Goal: Find specific page/section: Find specific page/section

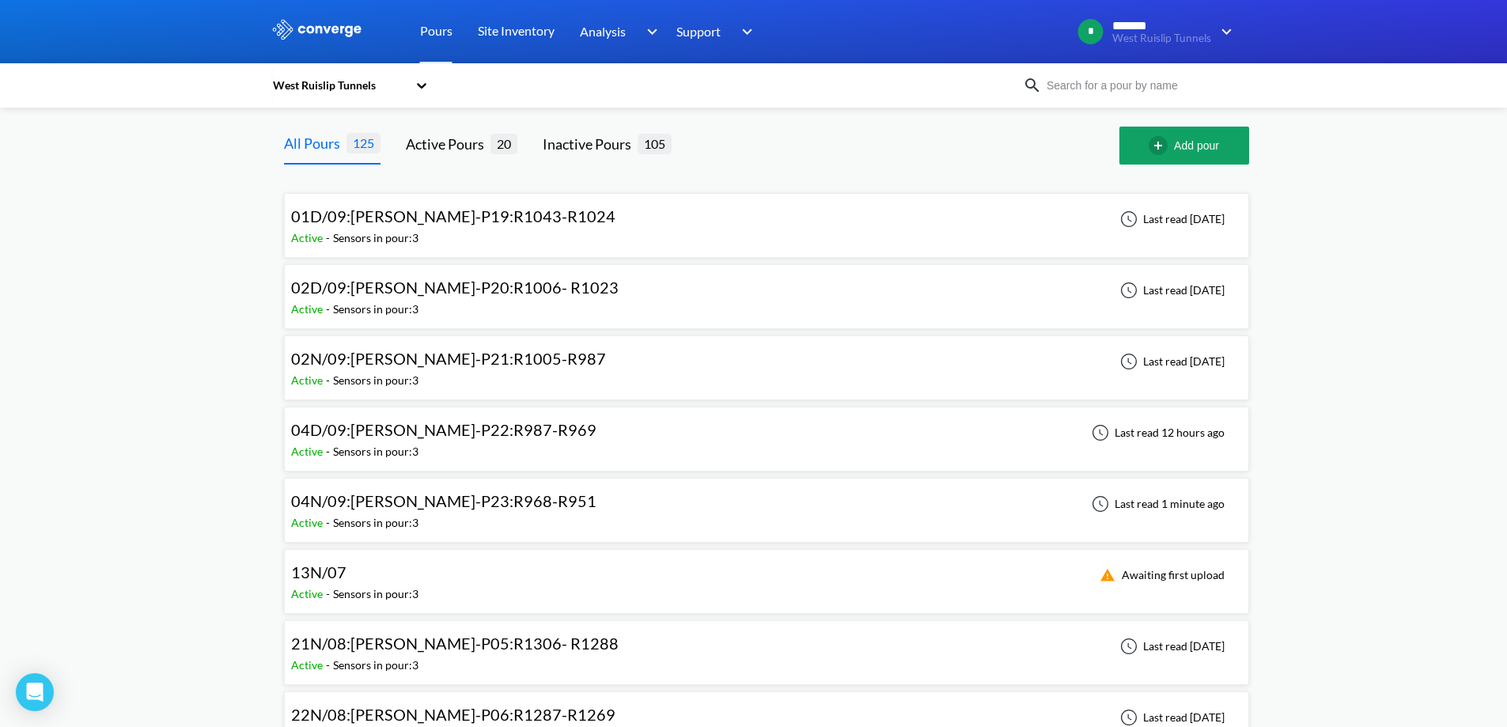
click at [382, 225] on span "01D/09:[PERSON_NAME]-P19:R1043-R1024" at bounding box center [453, 215] width 324 height 19
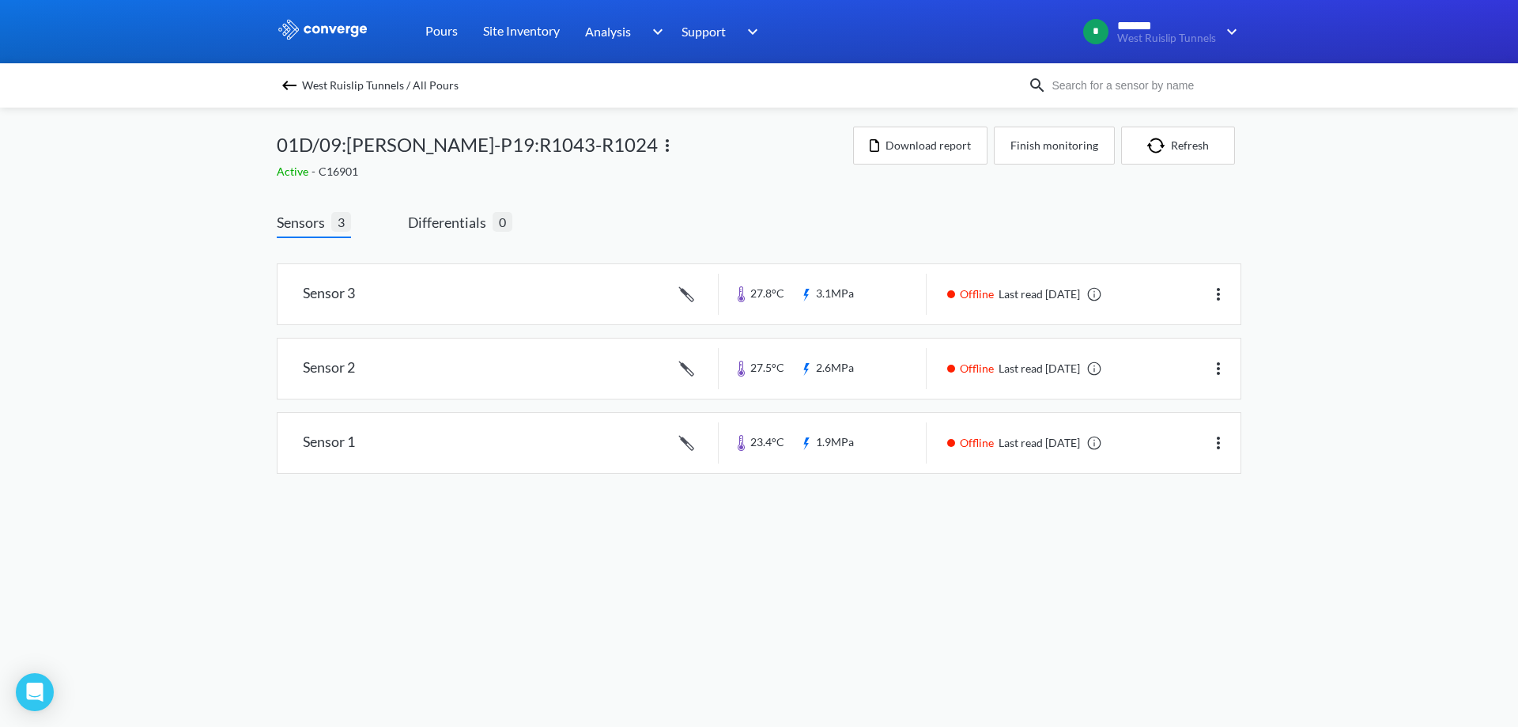
click at [290, 77] on img at bounding box center [289, 85] width 19 height 19
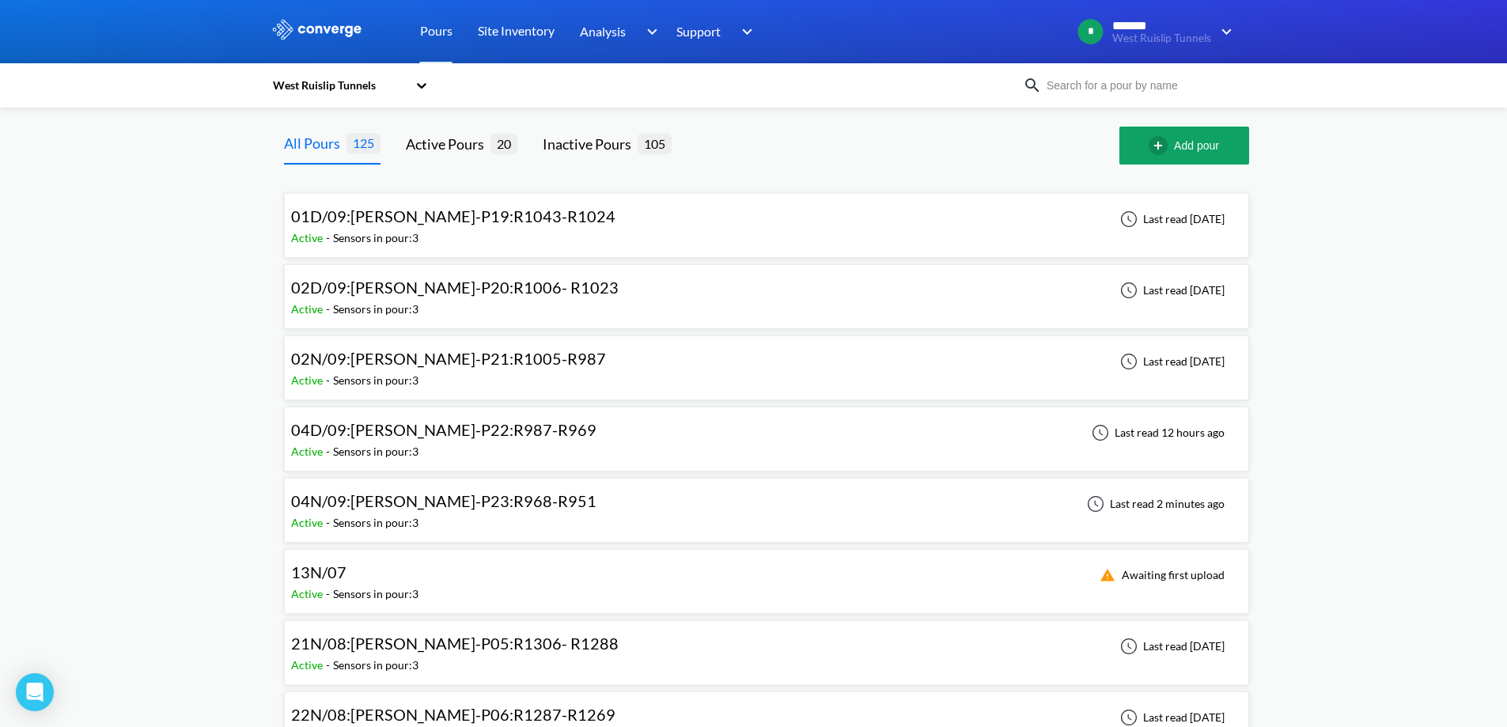
click at [452, 223] on span "01D/09:[PERSON_NAME]-P19:R1043-R1024" at bounding box center [453, 215] width 324 height 19
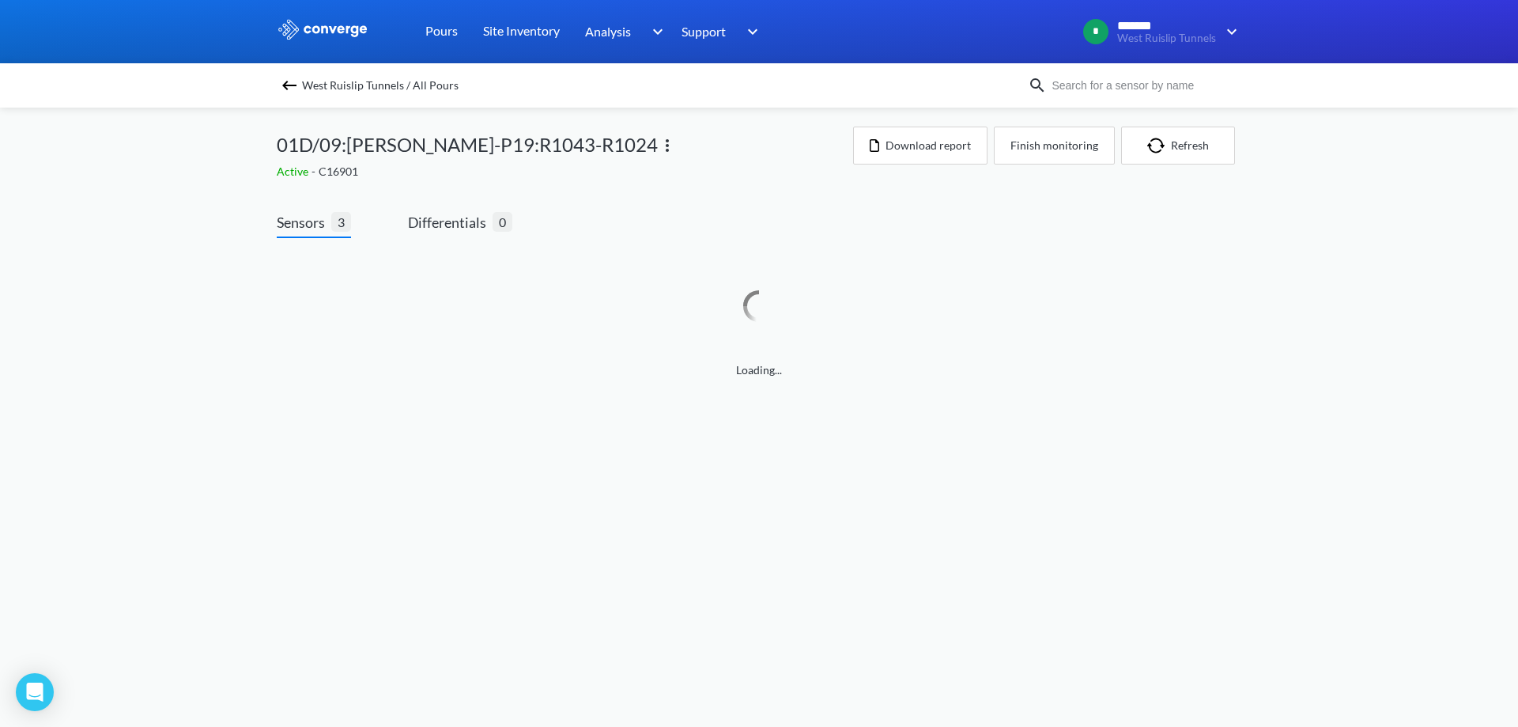
click at [281, 80] on img at bounding box center [289, 85] width 19 height 19
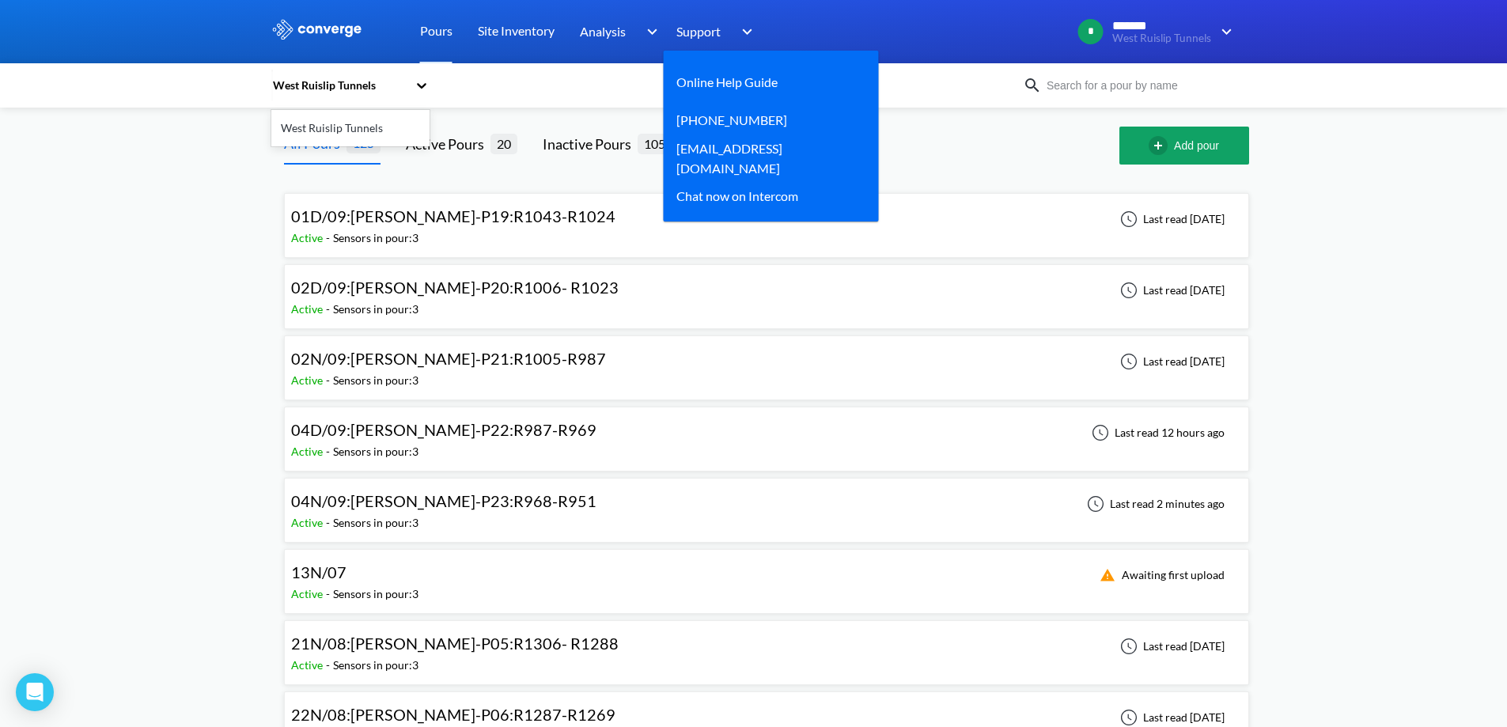
click at [748, 2] on div "Support" at bounding box center [716, 31] width 81 height 63
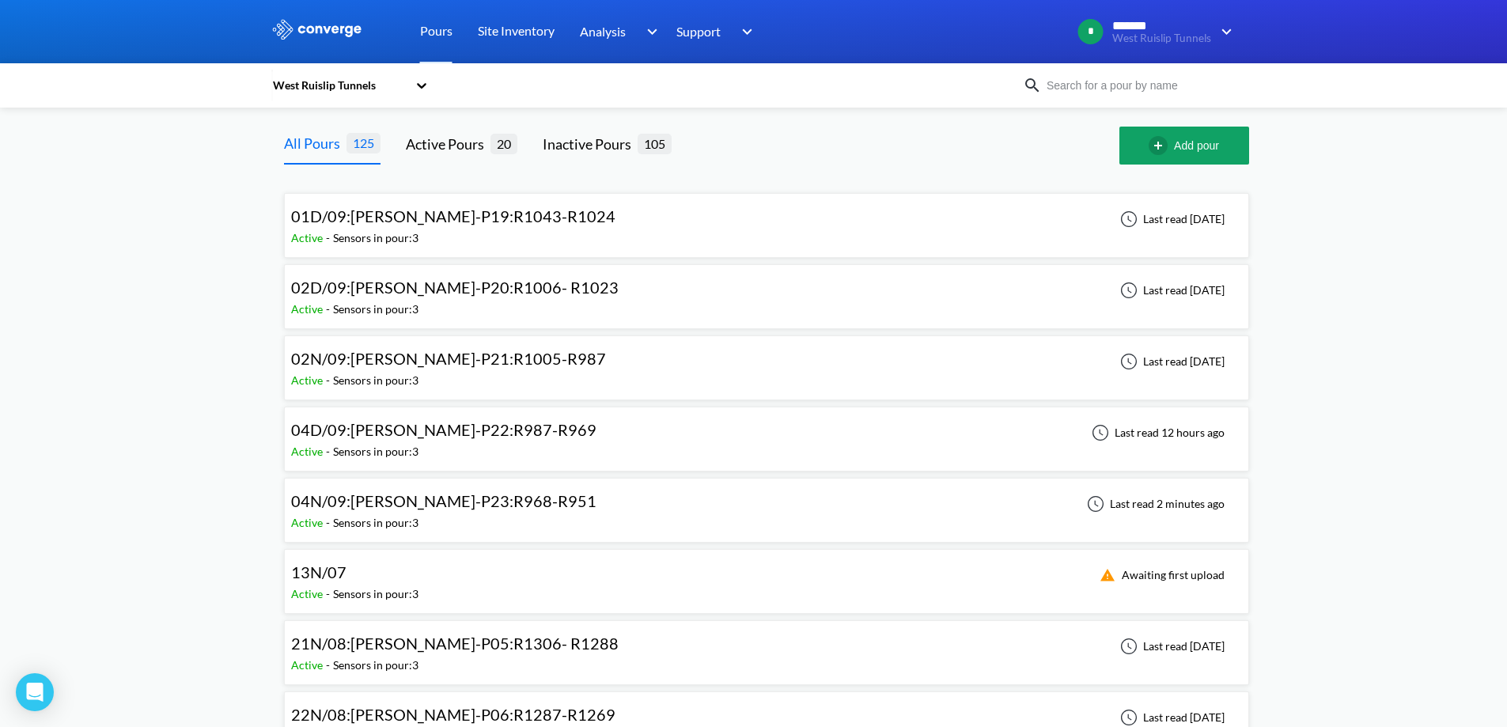
click at [427, 496] on span "04N/09:[PERSON_NAME]-P23:R968-R951" at bounding box center [443, 500] width 305 height 19
